Goal: Check status: Check status

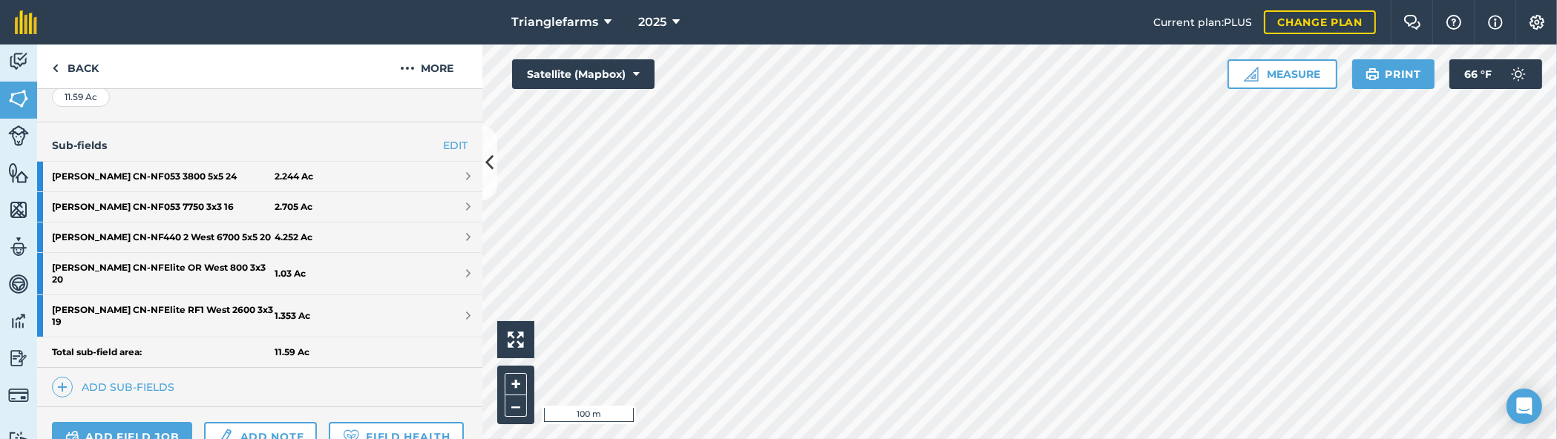
scroll to position [337, 0]
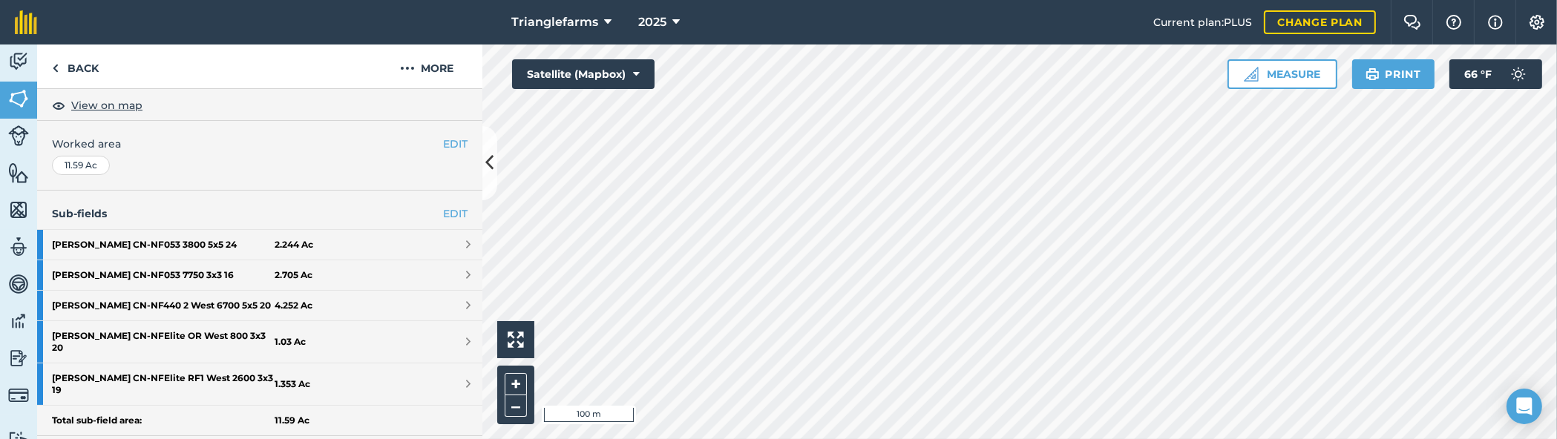
scroll to position [269, 0]
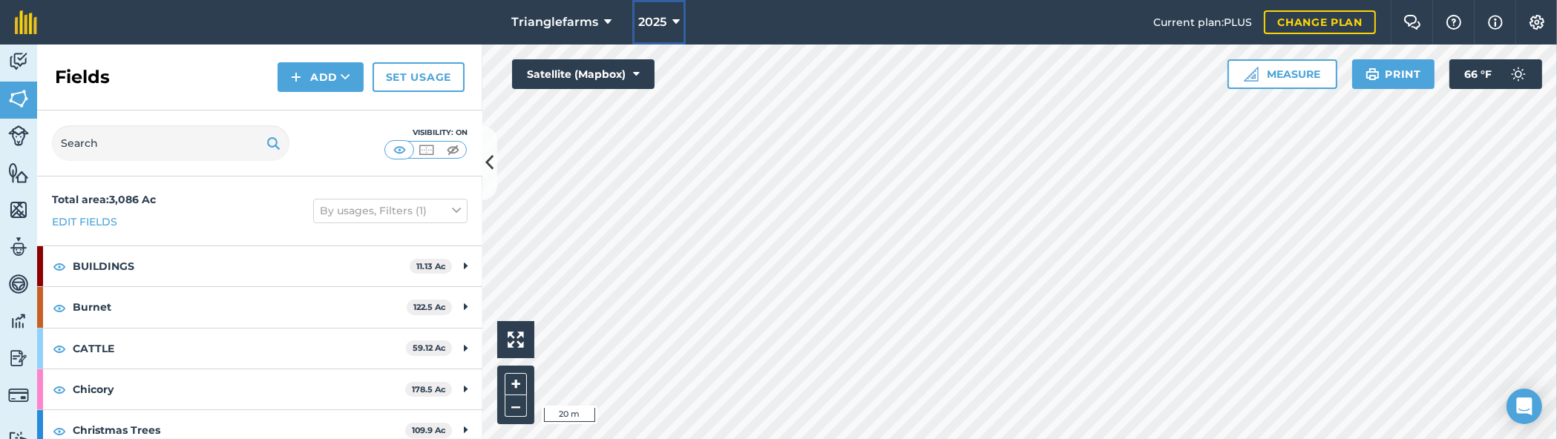
click at [655, 24] on span "2025" at bounding box center [652, 22] width 28 height 18
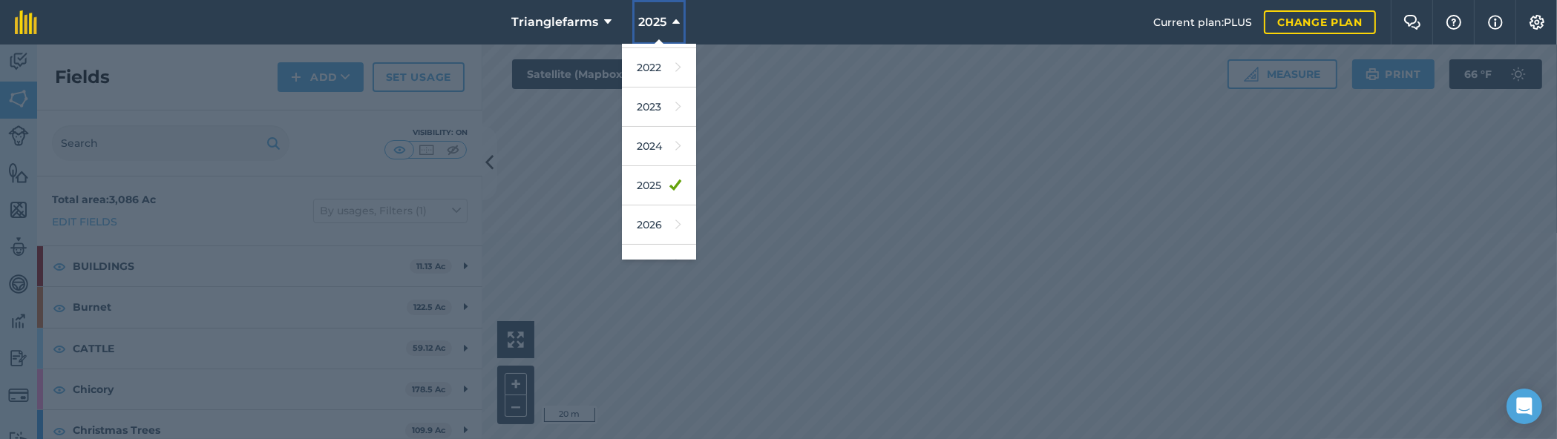
scroll to position [216, 0]
click at [652, 192] on link "2026" at bounding box center [659, 202] width 74 height 39
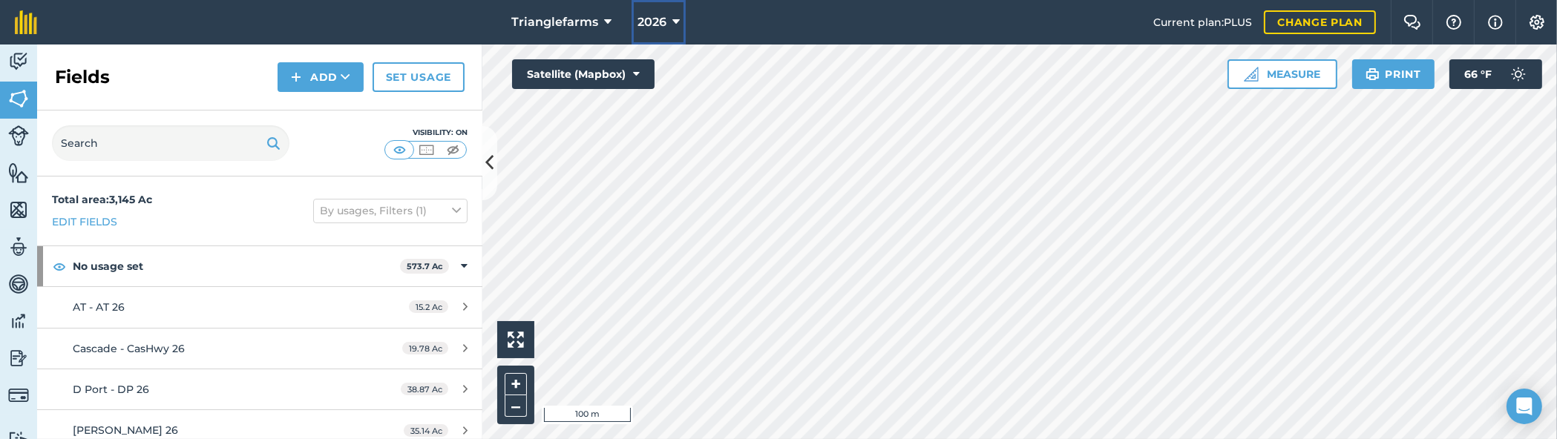
click at [656, 19] on span "2026" at bounding box center [651, 22] width 29 height 18
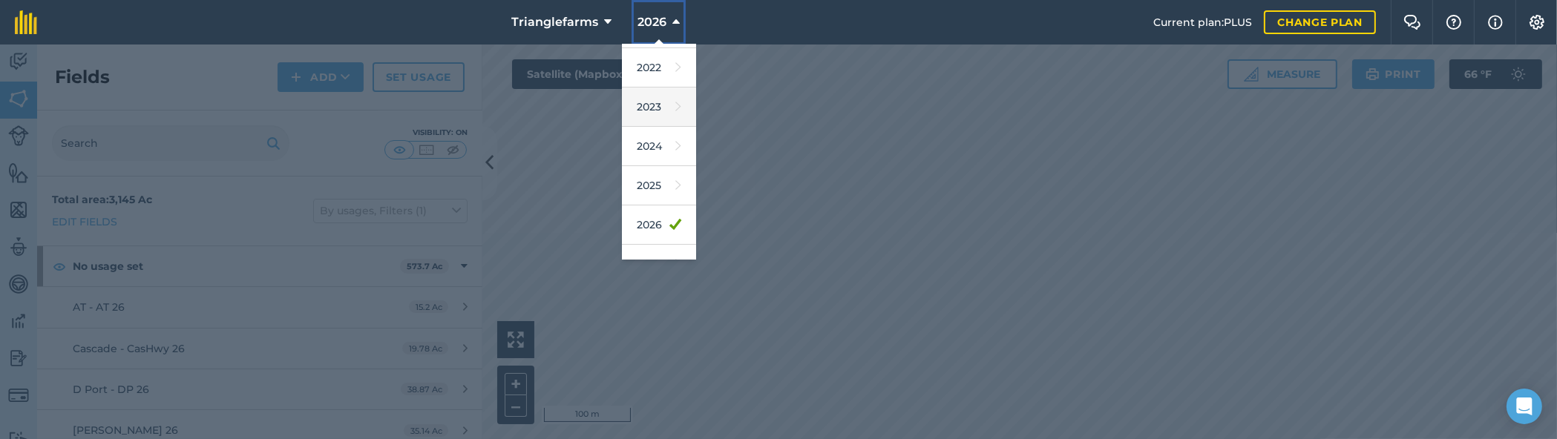
scroll to position [216, 0]
click at [652, 163] on link "2025" at bounding box center [659, 162] width 74 height 39
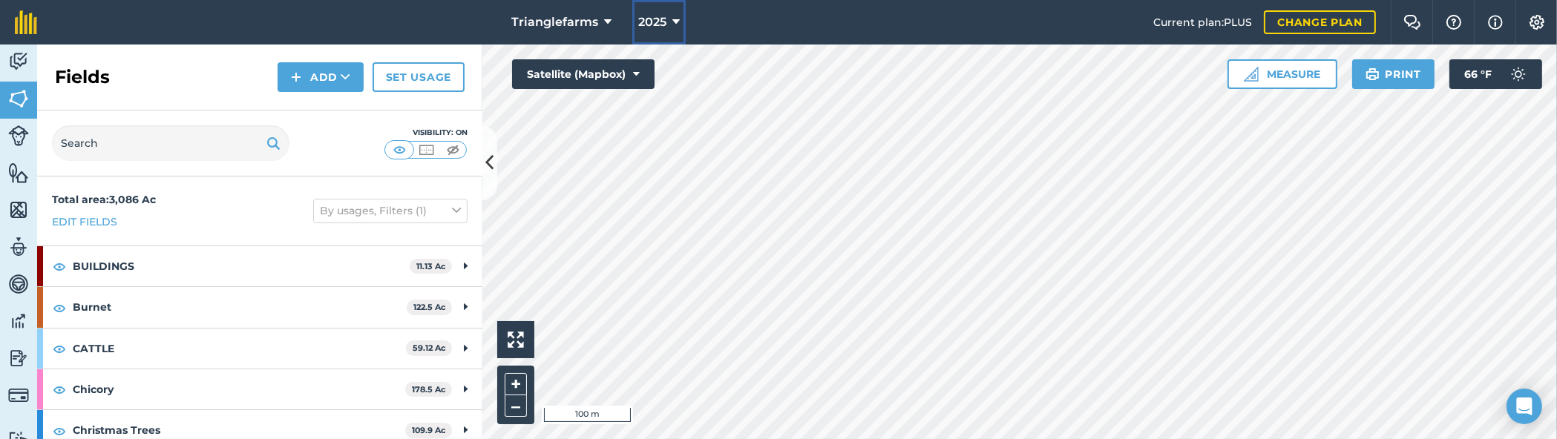
click at [666, 17] on button "2025" at bounding box center [658, 22] width 53 height 45
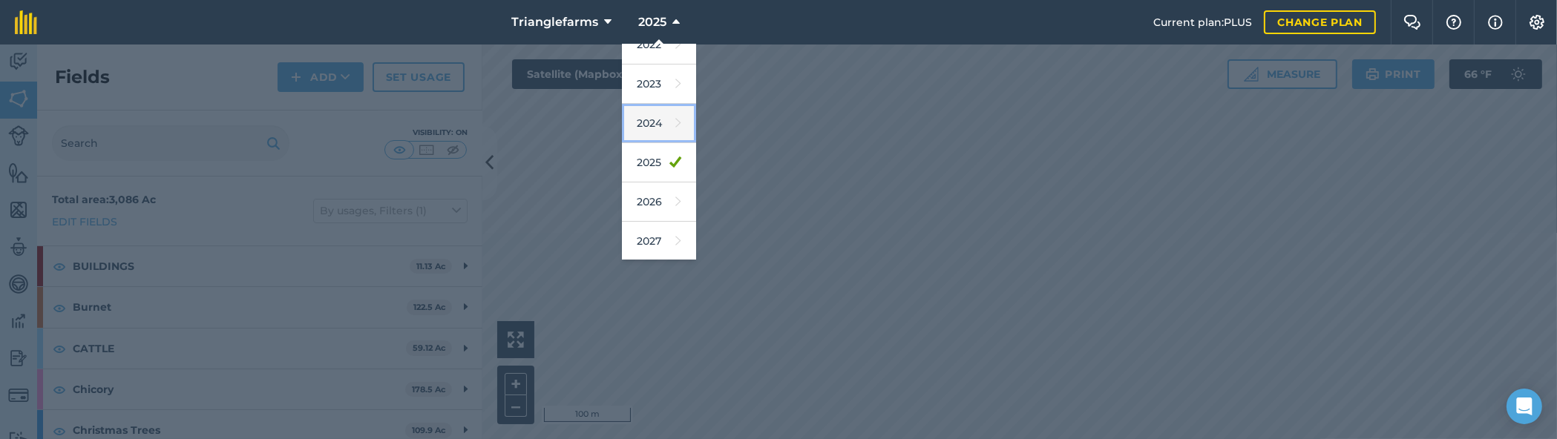
click at [653, 114] on link "2024" at bounding box center [659, 123] width 74 height 39
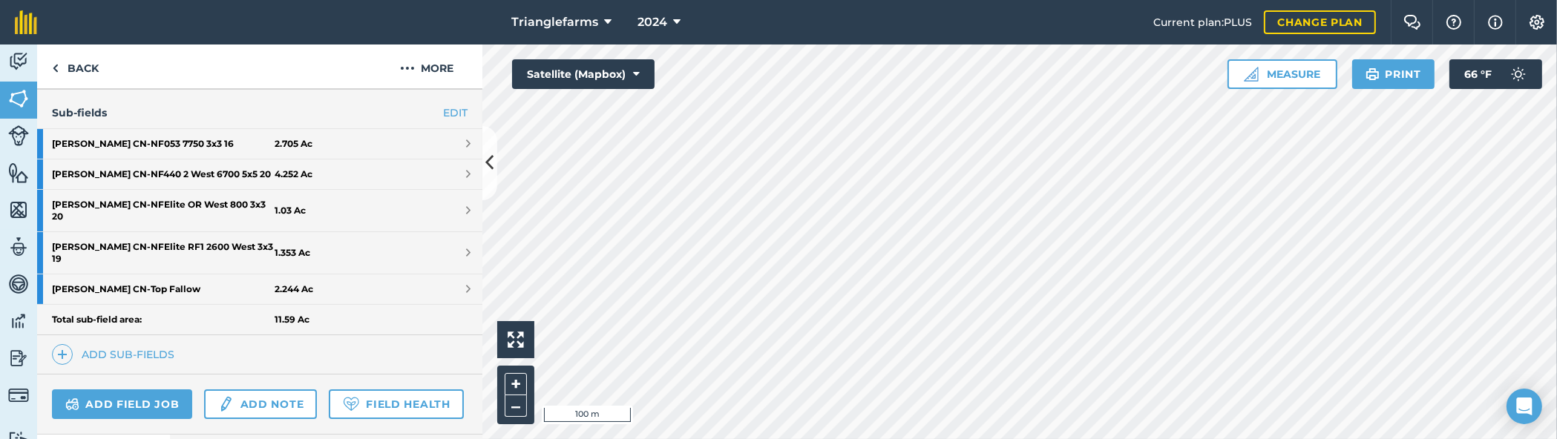
scroll to position [337, 0]
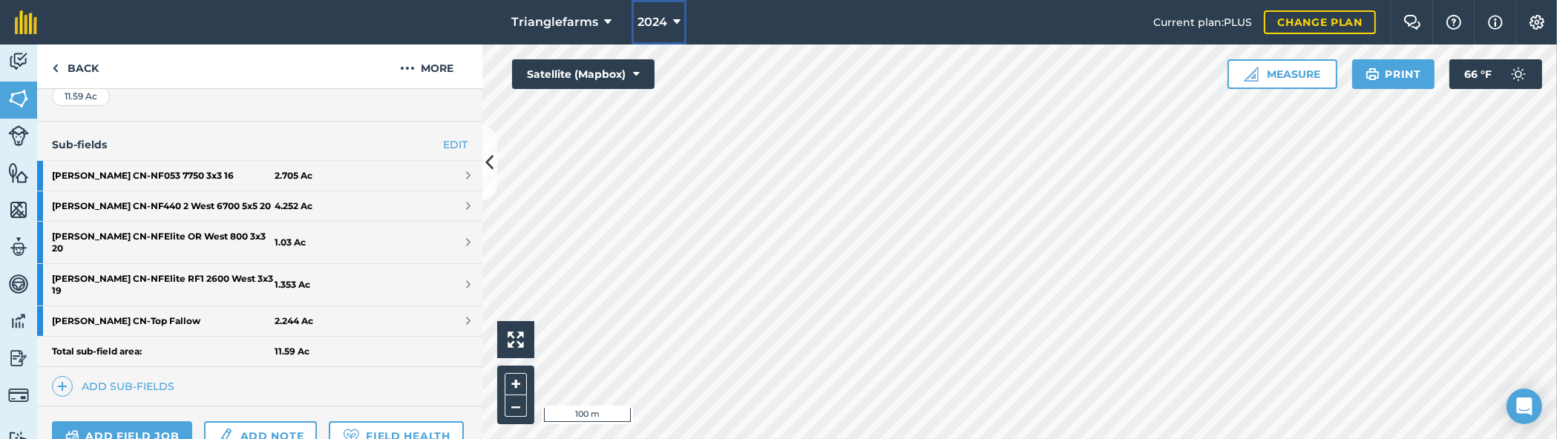
click at [673, 24] on icon at bounding box center [676, 22] width 7 height 18
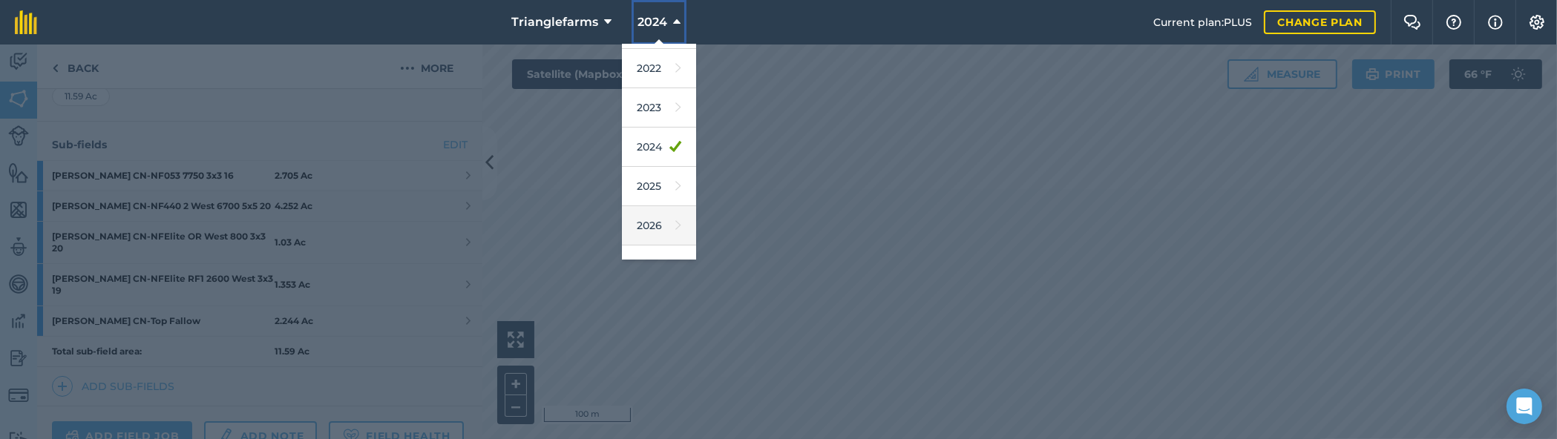
scroll to position [202, 0]
click at [654, 101] on link "2023" at bounding box center [659, 98] width 74 height 39
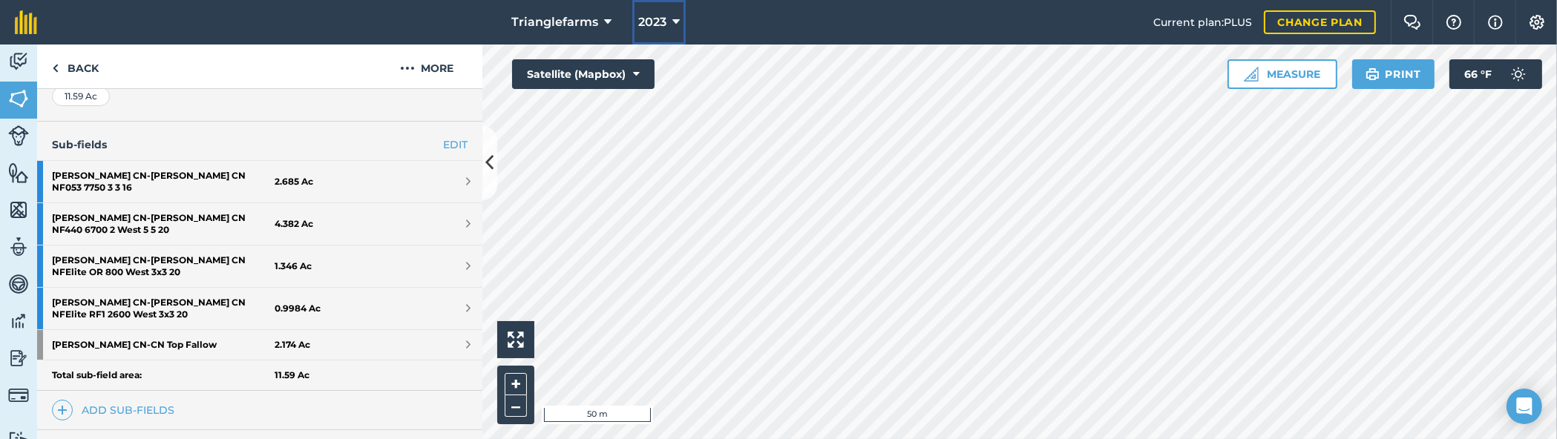
click at [660, 12] on button "2023" at bounding box center [658, 22] width 53 height 45
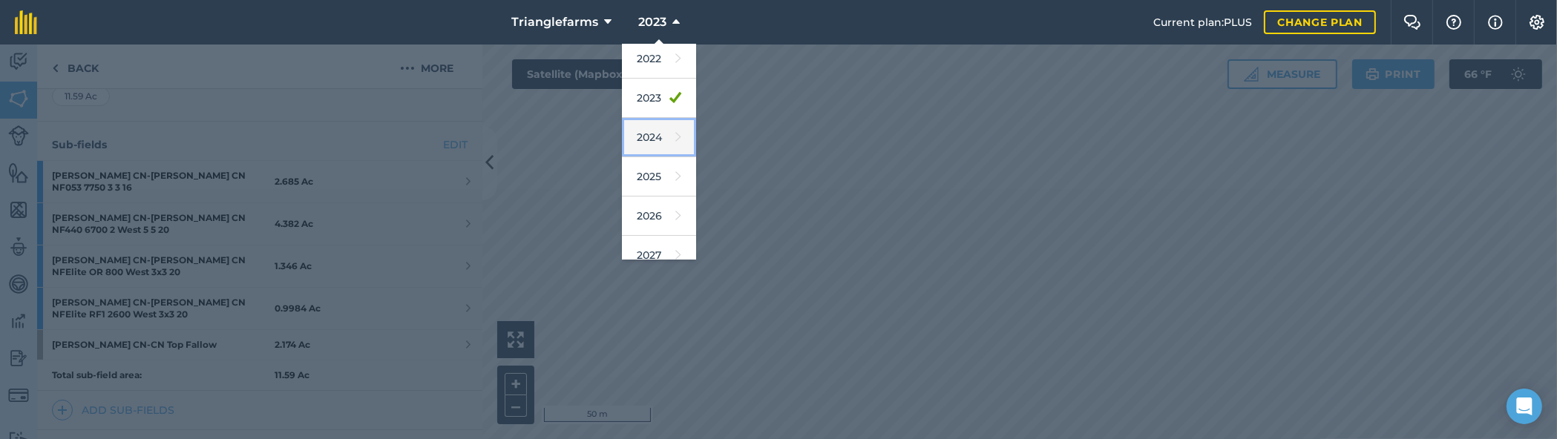
click at [655, 140] on link "2024" at bounding box center [659, 137] width 74 height 39
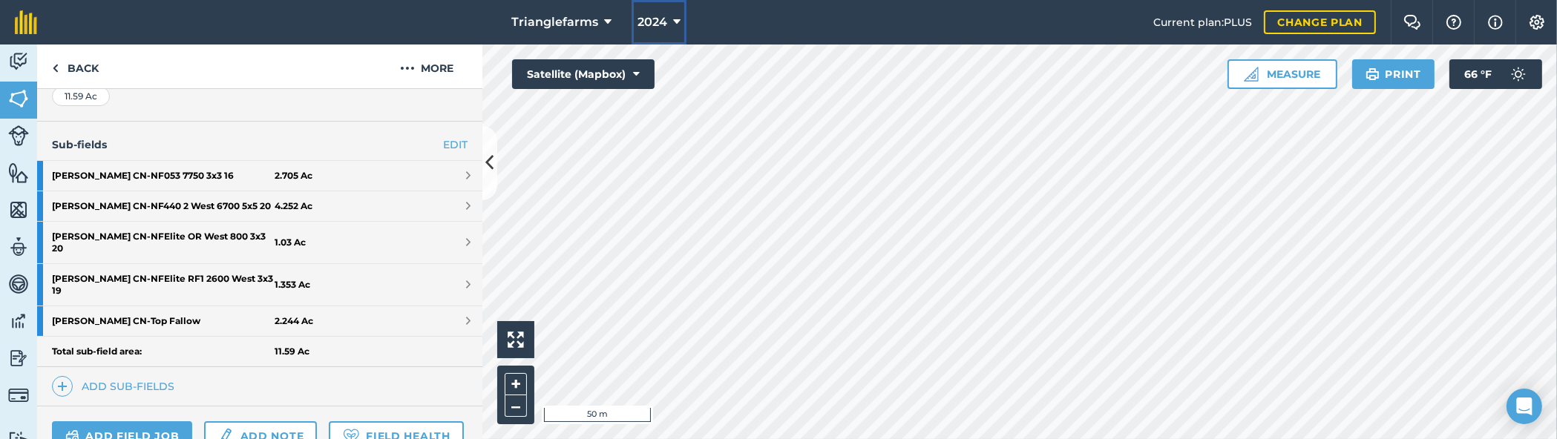
click at [659, 32] on button "2024" at bounding box center [659, 22] width 55 height 45
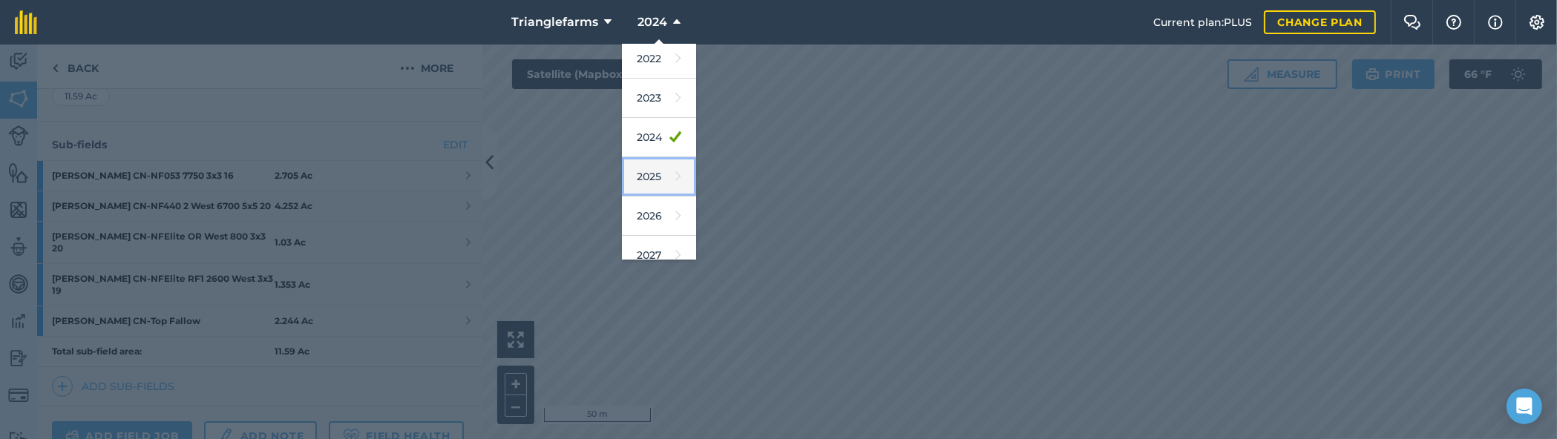
click at [675, 171] on icon at bounding box center [678, 176] width 6 height 21
